Goal: Information Seeking & Learning: Learn about a topic

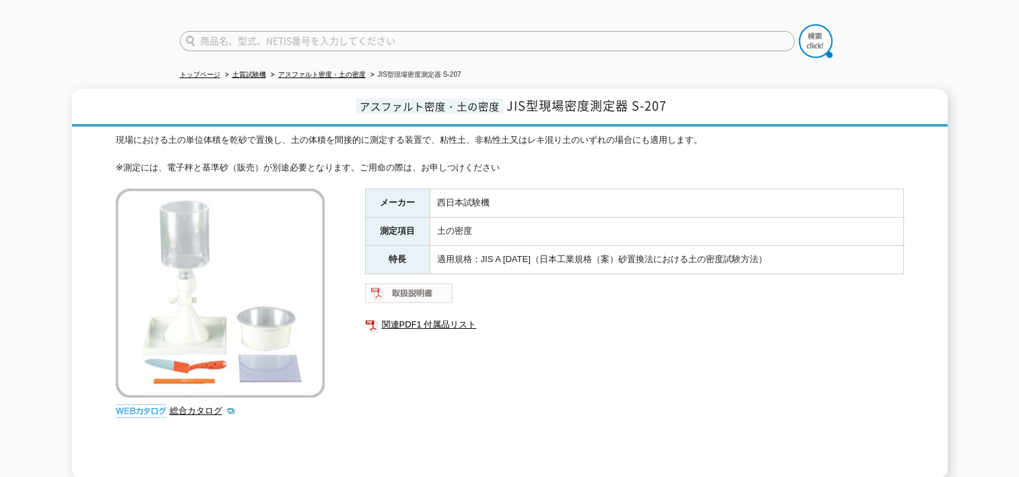
click at [406, 284] on img at bounding box center [409, 293] width 88 height 22
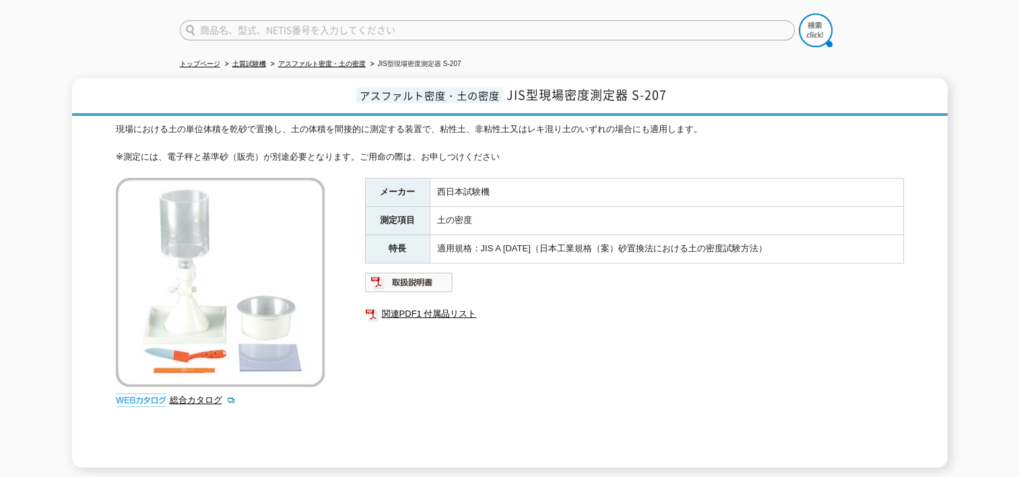
scroll to position [94, 0]
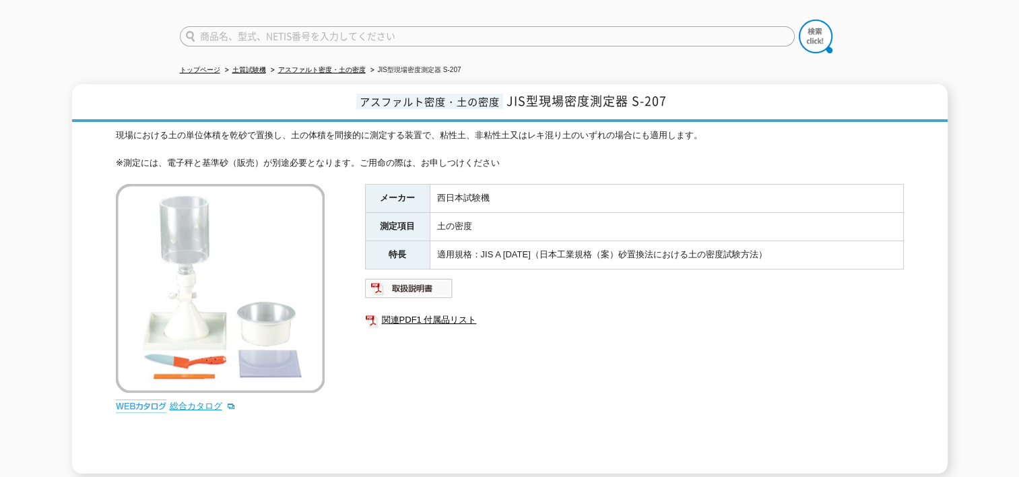
click at [193, 401] on link "総合カタログ" at bounding box center [203, 406] width 66 height 10
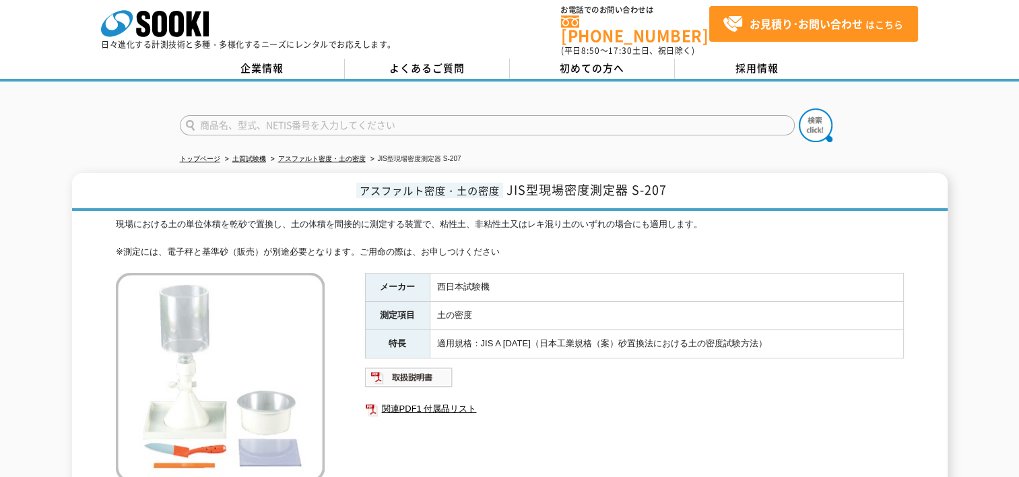
scroll to position [0, 0]
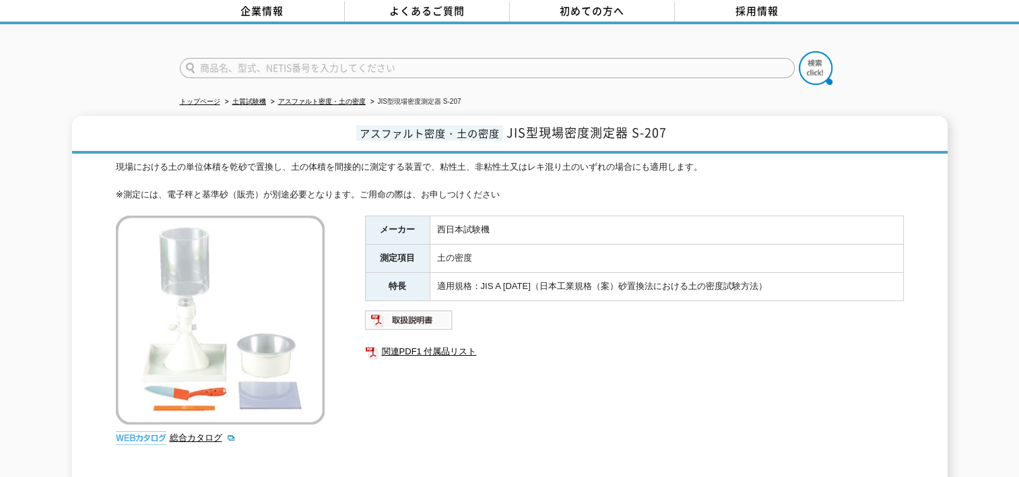
scroll to position [67, 0]
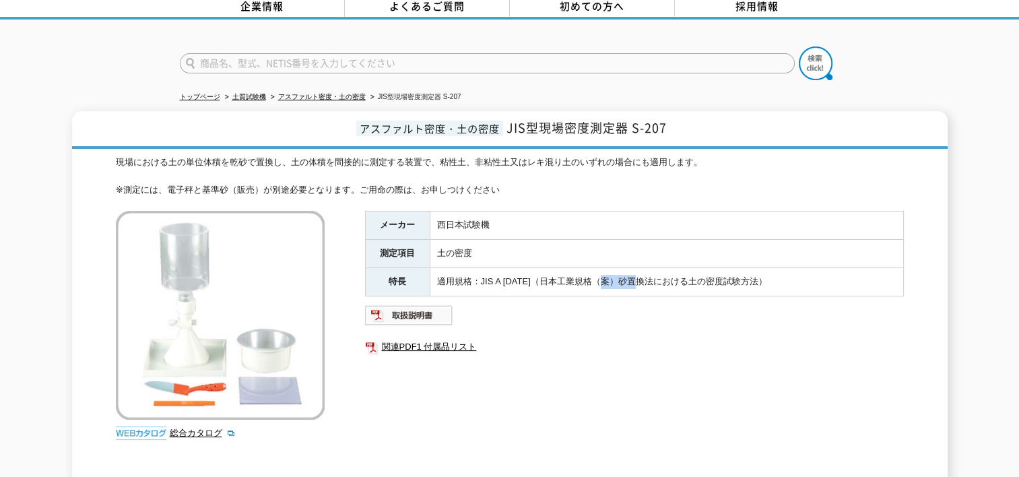
drag, startPoint x: 616, startPoint y: 269, endPoint x: 647, endPoint y: 267, distance: 31.1
click at [647, 267] on td "適用規格：JIS A [DATE]（日本工業規格（案）砂置換法における土の密度試験方法）" at bounding box center [667, 281] width 474 height 28
copy td "砂置換法"
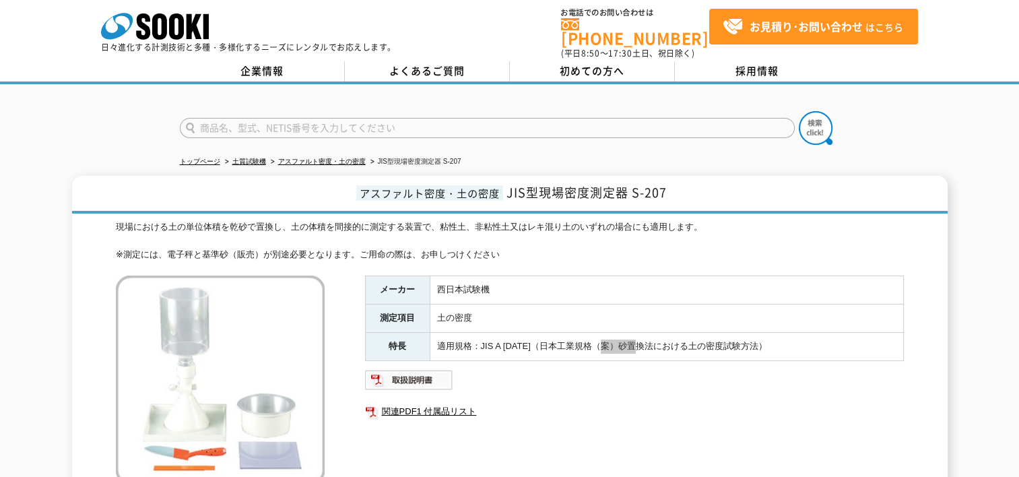
scroll to position [0, 0]
